Goal: Download file/media

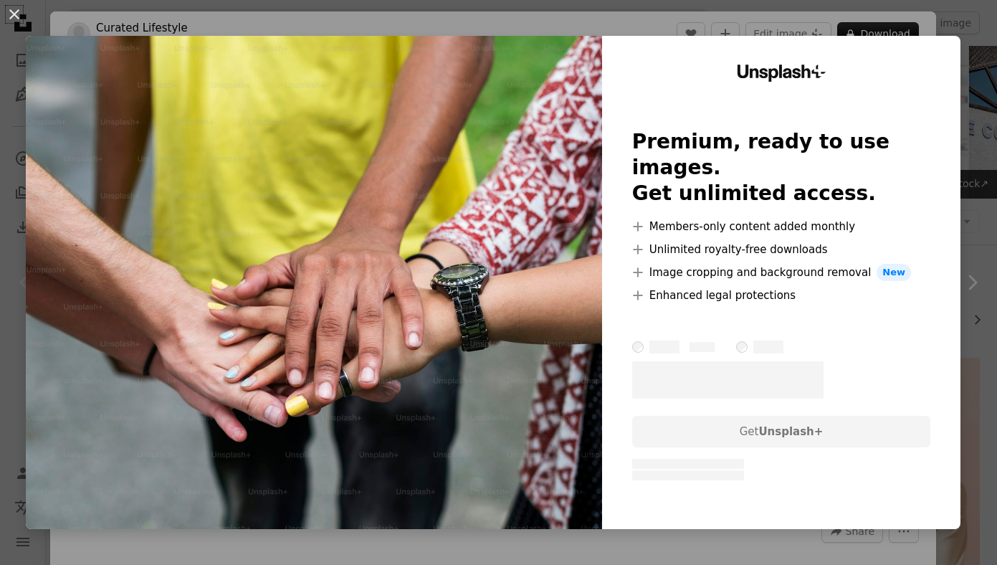
scroll to position [139, 0]
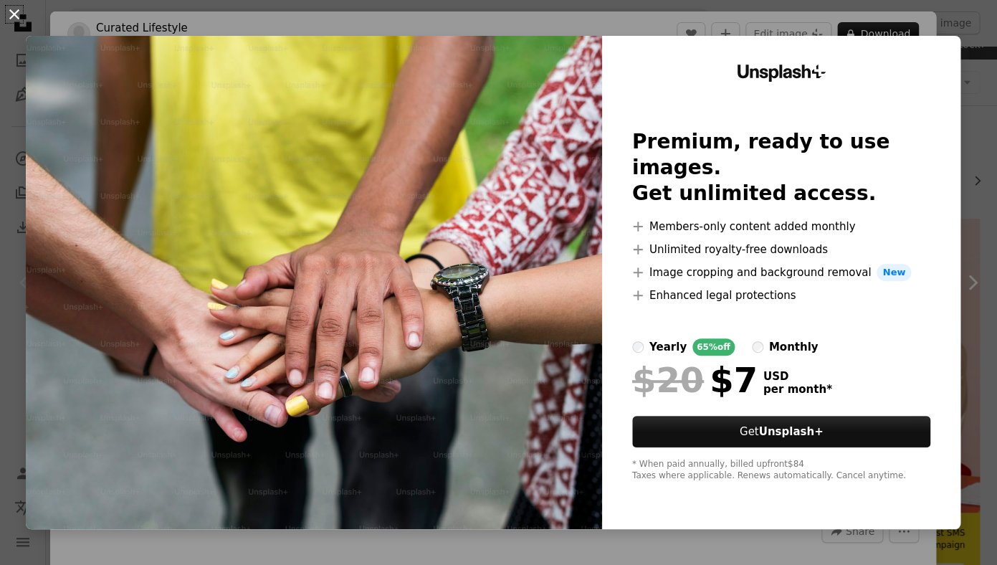
click at [17, 11] on button "An X shape" at bounding box center [14, 14] width 17 height 17
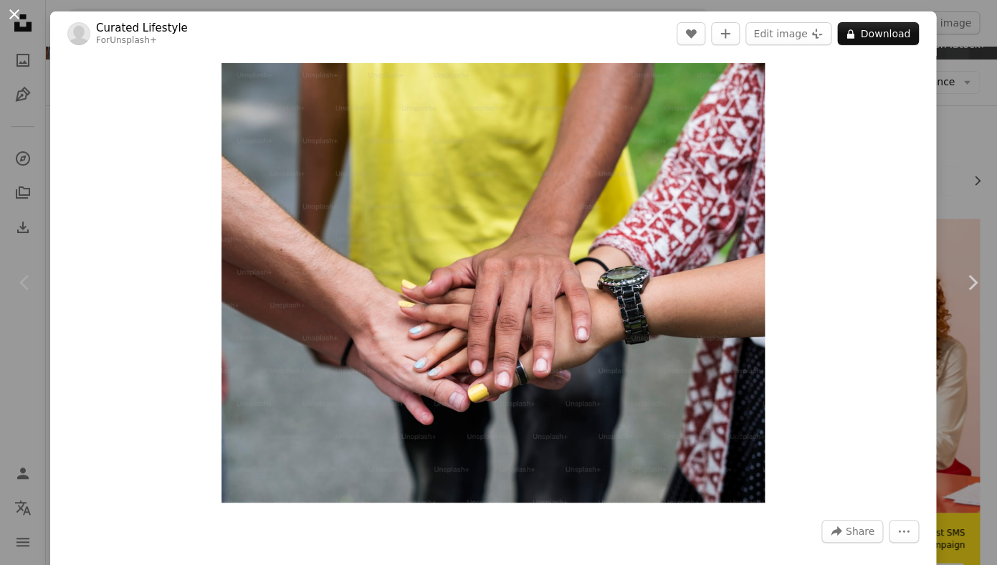
click at [21, 16] on button "An X shape" at bounding box center [14, 14] width 17 height 17
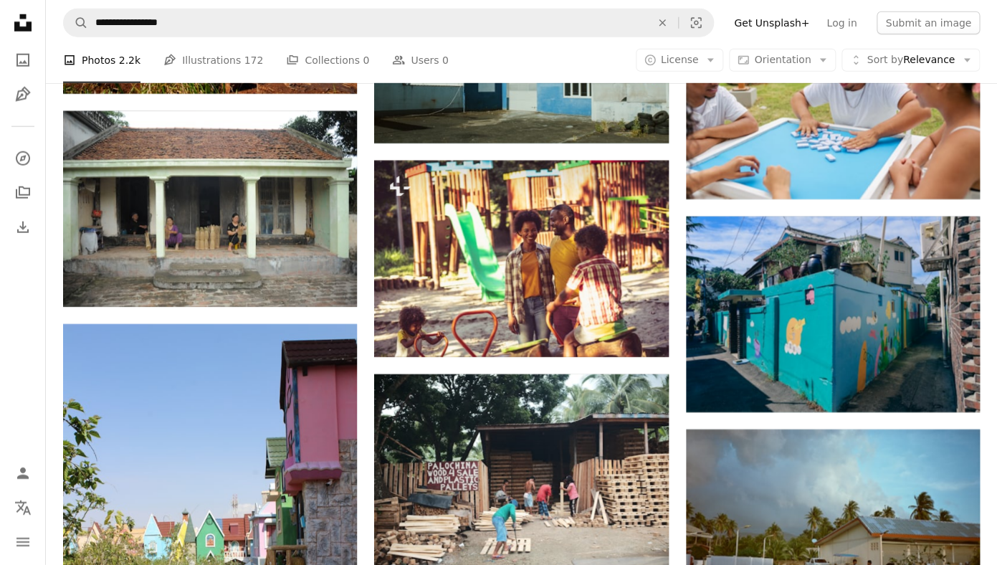
scroll to position [1426, 0]
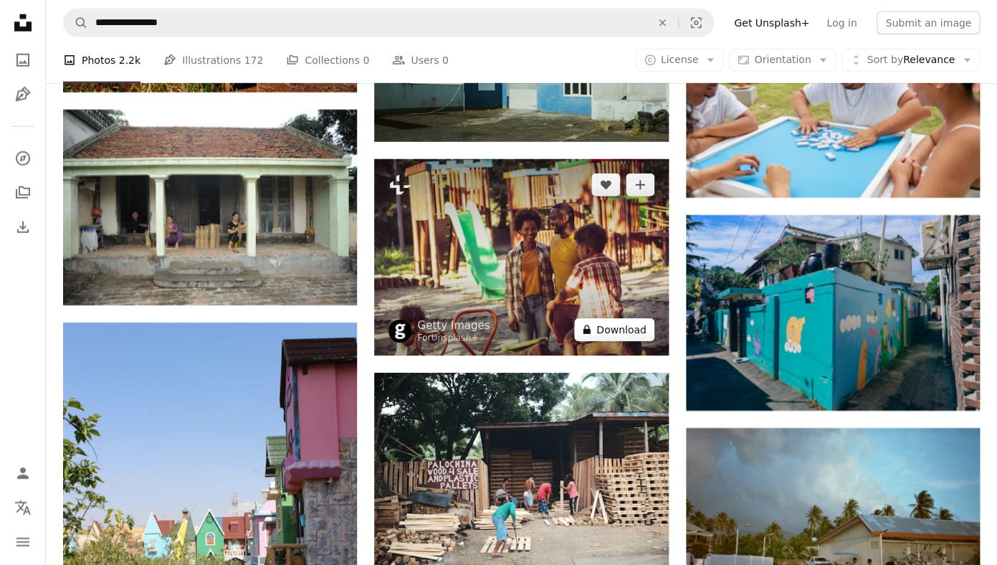
click at [623, 329] on button "A lock Download" at bounding box center [614, 329] width 80 height 23
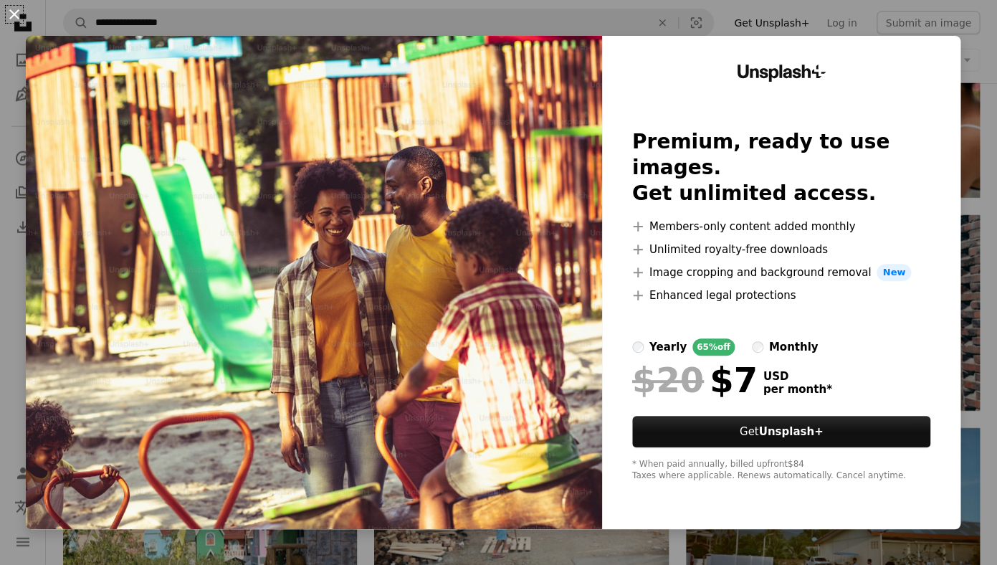
click at [14, 13] on button "An X shape" at bounding box center [14, 14] width 17 height 17
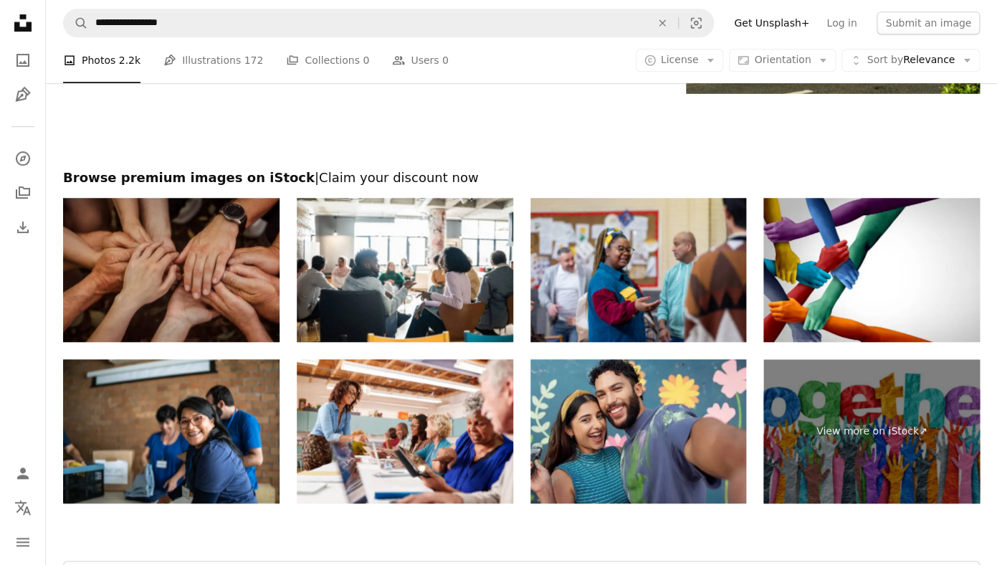
scroll to position [2271, 0]
